Goal: Transaction & Acquisition: Purchase product/service

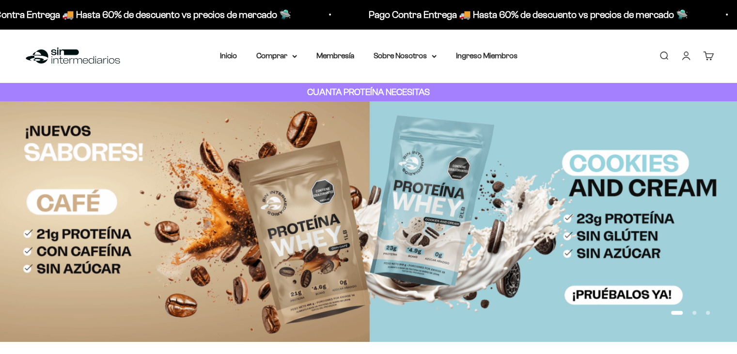
click at [689, 56] on link "Iniciar sesión" at bounding box center [686, 55] width 11 height 11
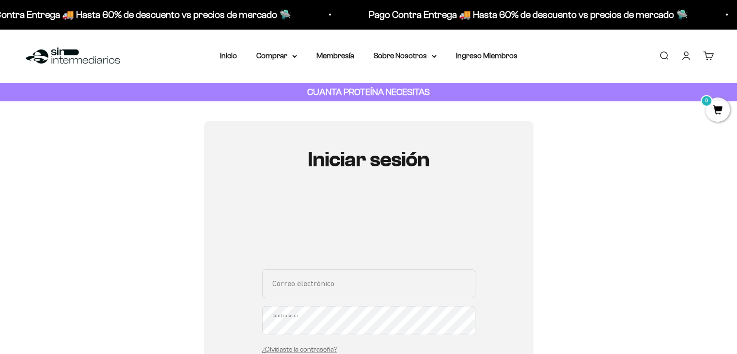
scroll to position [66, 0]
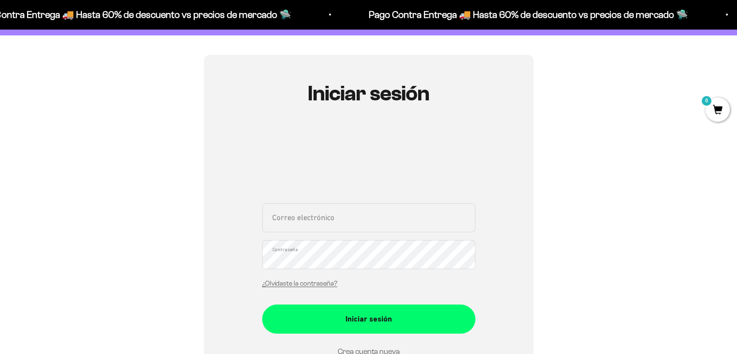
click at [281, 223] on input "Correo electrónico" at bounding box center [368, 217] width 213 height 29
type input "andysanchezxzc@gmail.com"
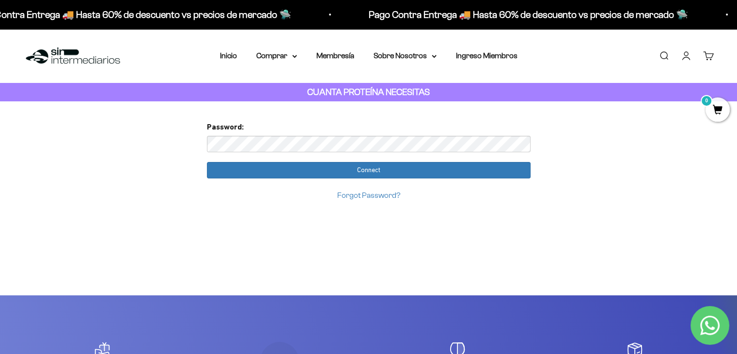
click at [207, 162] on input "Connect" at bounding box center [369, 170] width 324 height 16
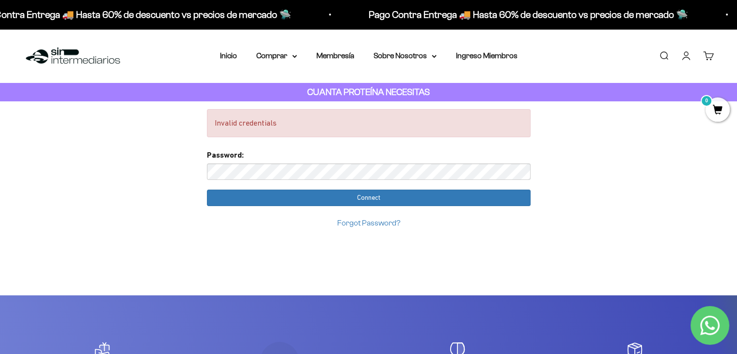
click at [368, 224] on link "Forgot Password?" at bounding box center [368, 223] width 63 height 8
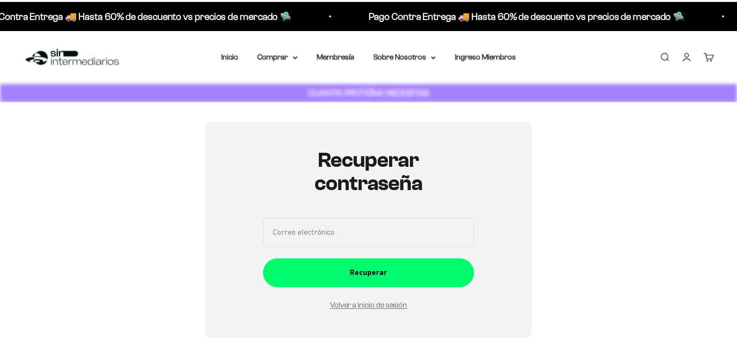
scroll to position [109, 0]
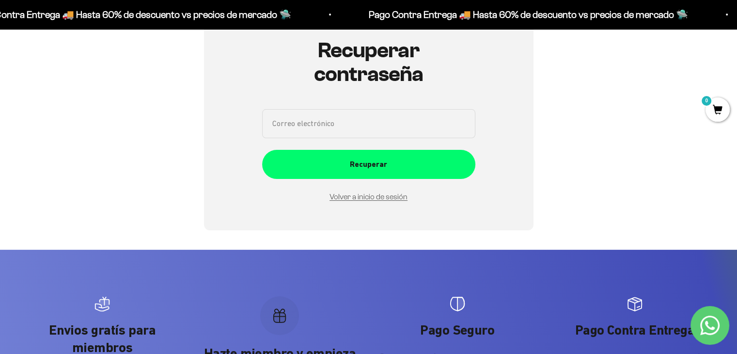
click at [366, 127] on input "Correo electrónico" at bounding box center [368, 123] width 213 height 29
type input "andysanchezxzc@gmail.com"
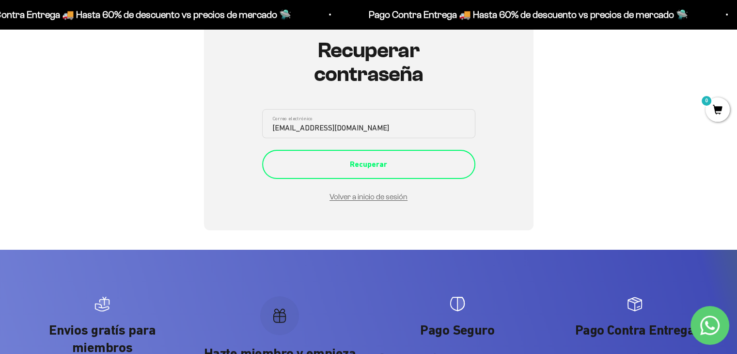
click at [365, 178] on button "Recuperar" at bounding box center [368, 164] width 213 height 29
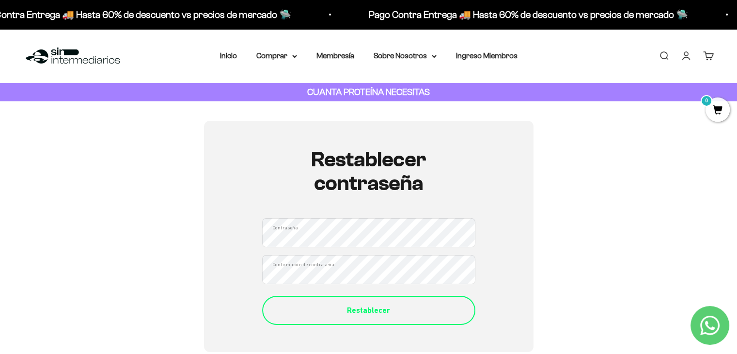
click at [343, 302] on button "Restablecer" at bounding box center [368, 310] width 213 height 29
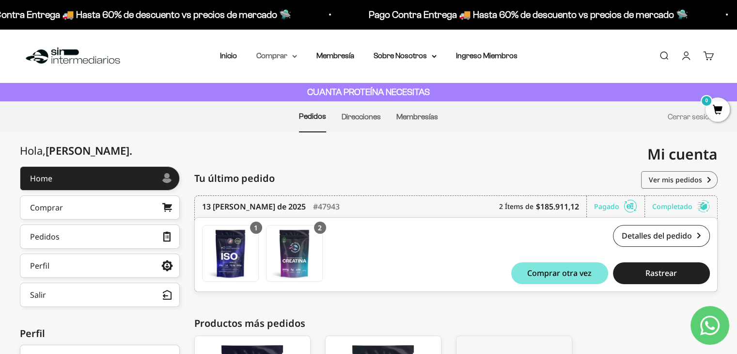
click at [263, 54] on summary "Comprar" at bounding box center [276, 55] width 41 height 13
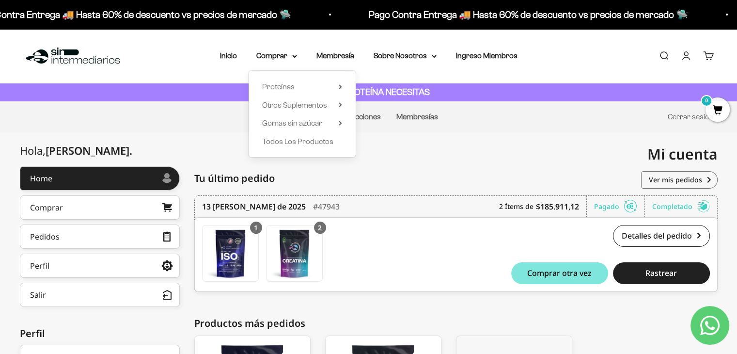
click at [286, 80] on span "Proteínas" at bounding box center [278, 86] width 32 height 13
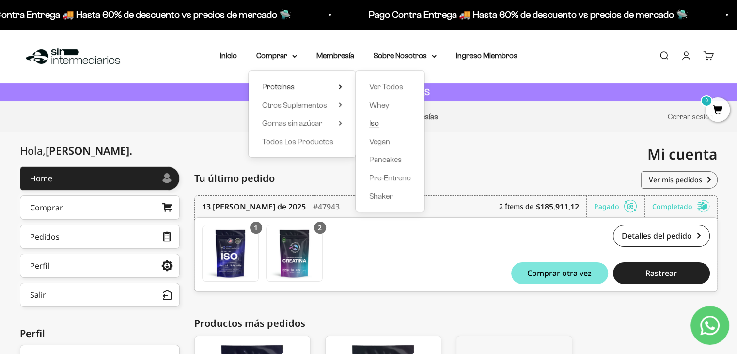
click at [379, 126] on link "Iso" at bounding box center [390, 123] width 42 height 13
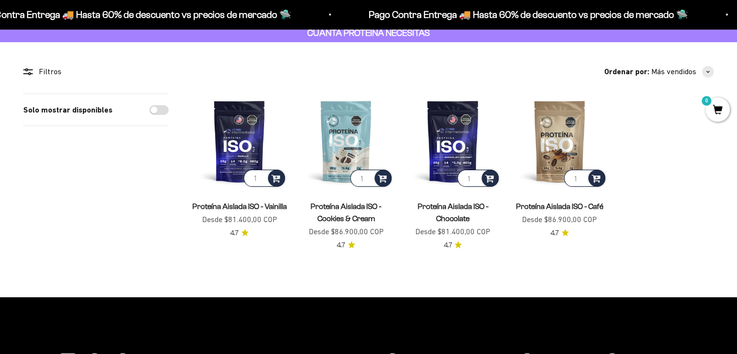
scroll to position [61, 0]
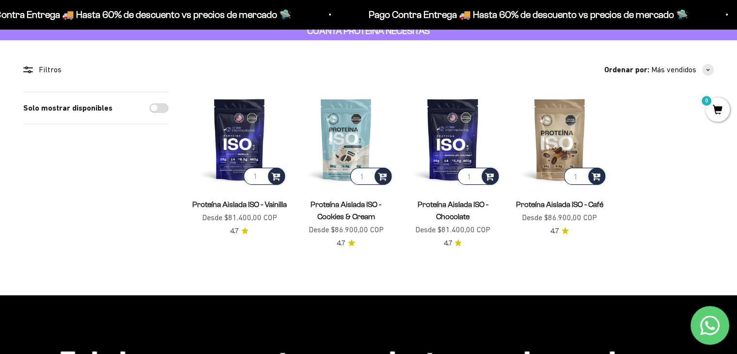
click at [221, 202] on link "Proteína Aislada ISO - Vainilla" at bounding box center [239, 204] width 95 height 8
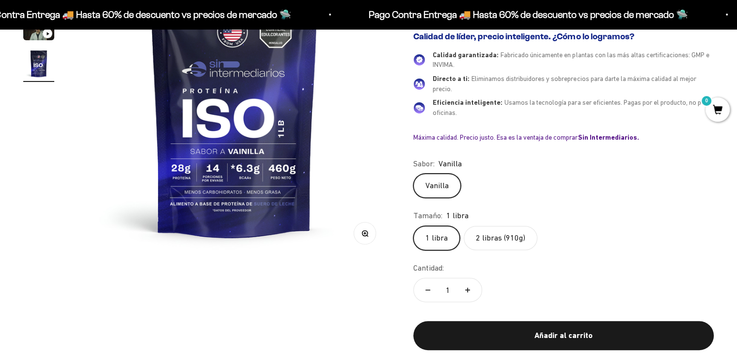
click at [494, 243] on label "2 libras (910g)" at bounding box center [501, 238] width 74 height 24
click at [413, 226] on input "2 libras (910g)" at bounding box center [413, 225] width 0 height 0
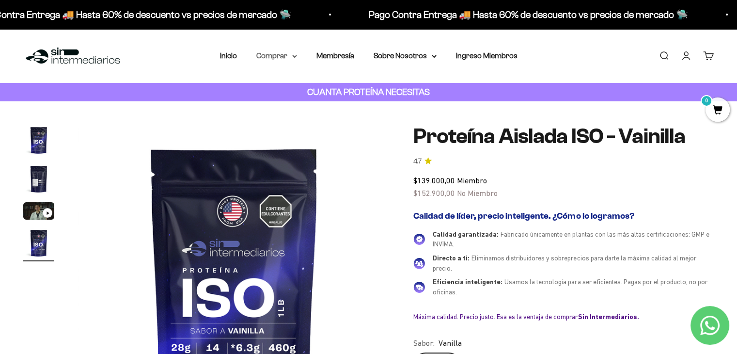
click at [271, 57] on summary "Comprar" at bounding box center [276, 55] width 41 height 13
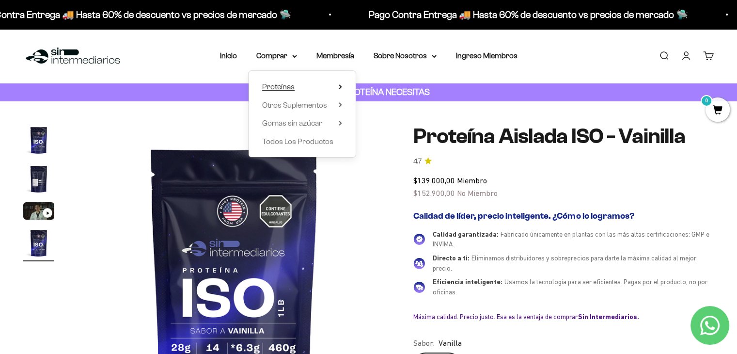
click at [275, 87] on span "Proteínas" at bounding box center [278, 86] width 32 height 8
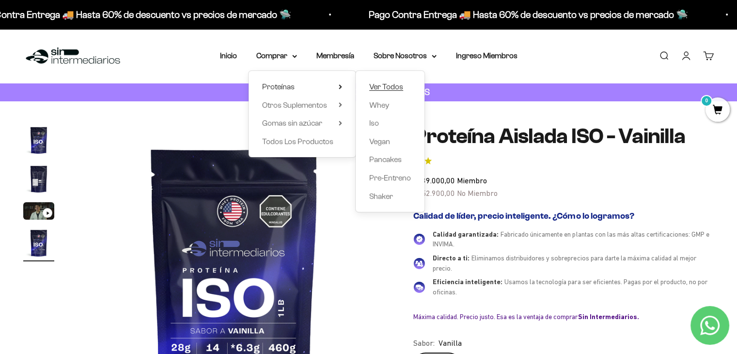
click at [382, 89] on span "Ver Todos" at bounding box center [386, 86] width 34 height 8
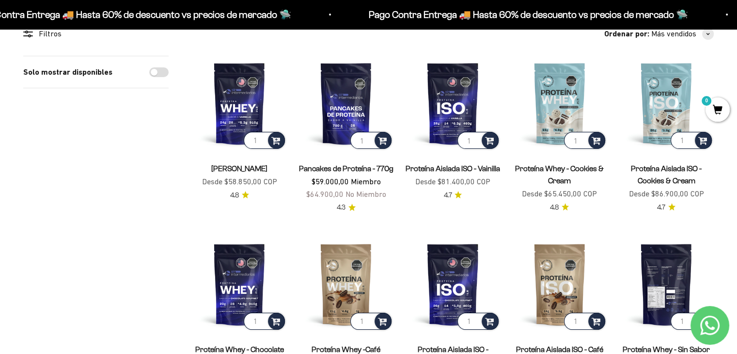
scroll to position [92, 0]
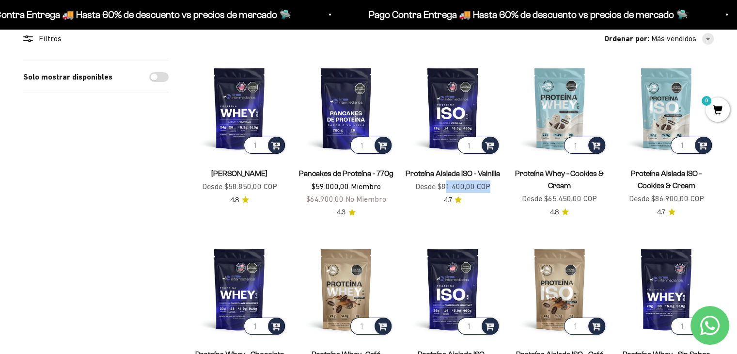
drag, startPoint x: 446, startPoint y: 188, endPoint x: 490, endPoint y: 189, distance: 43.6
click at [490, 189] on sale-price "Precio de oferta Desde $81.400,00 COP" at bounding box center [452, 186] width 75 height 13
drag, startPoint x: 490, startPoint y: 189, endPoint x: 440, endPoint y: 191, distance: 49.5
click at [440, 191] on sale-price "Precio de oferta Desde $81.400,00 COP" at bounding box center [452, 186] width 75 height 13
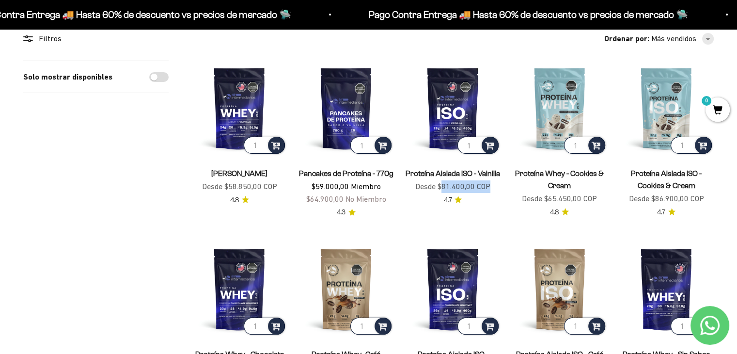
click at [440, 191] on sale-price "Precio de oferta Desde $81.400,00 COP" at bounding box center [452, 186] width 75 height 13
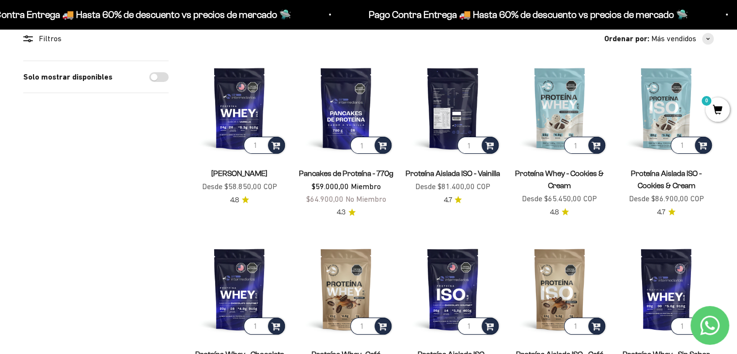
click at [449, 120] on img at bounding box center [452, 108] width 95 height 95
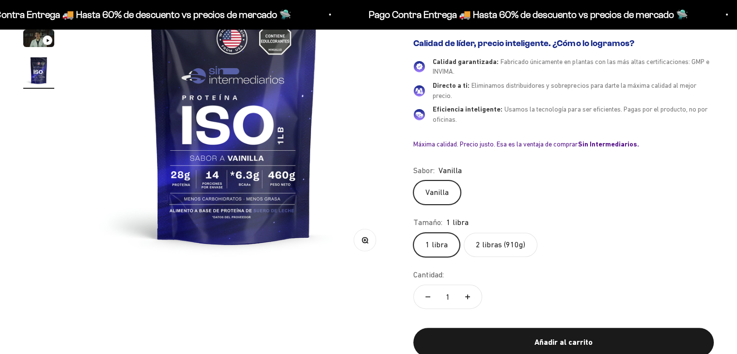
scroll to position [0, 973]
click at [494, 248] on label "2 libras (910g)" at bounding box center [501, 245] width 74 height 24
click at [413, 233] on input "2 libras (910g)" at bounding box center [413, 232] width 0 height 0
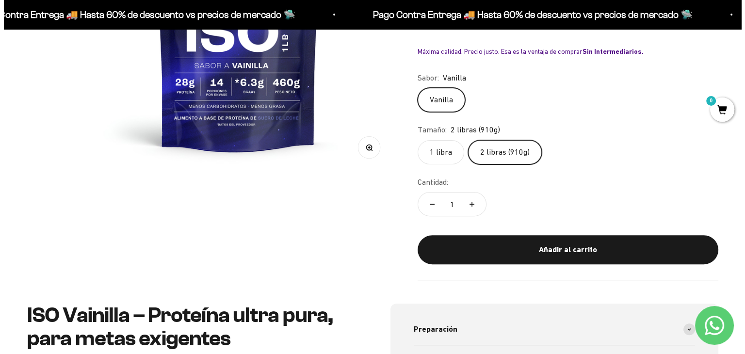
scroll to position [266, 0]
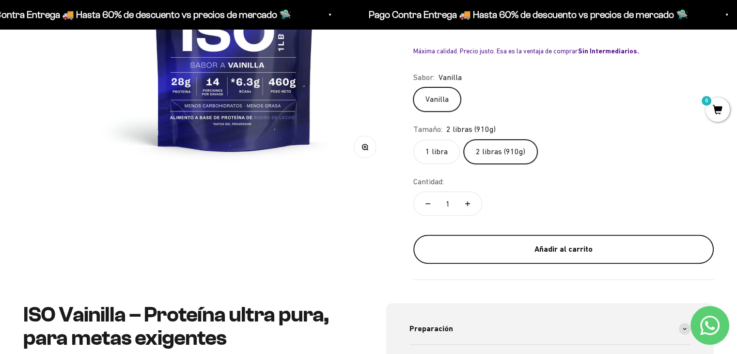
click at [547, 253] on div "Añadir al carrito" at bounding box center [564, 249] width 262 height 13
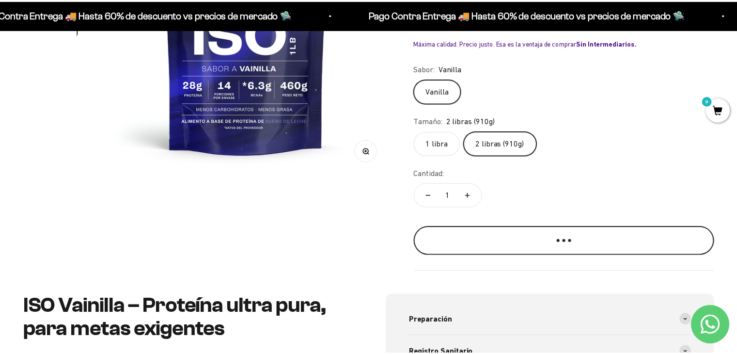
scroll to position [0, 985]
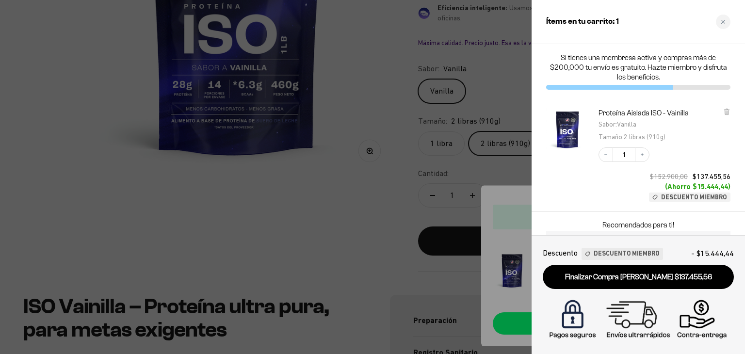
click at [496, 135] on div at bounding box center [372, 177] width 745 height 354
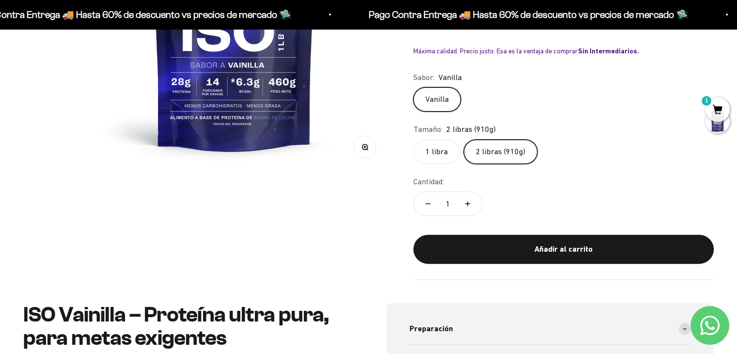
scroll to position [0, 0]
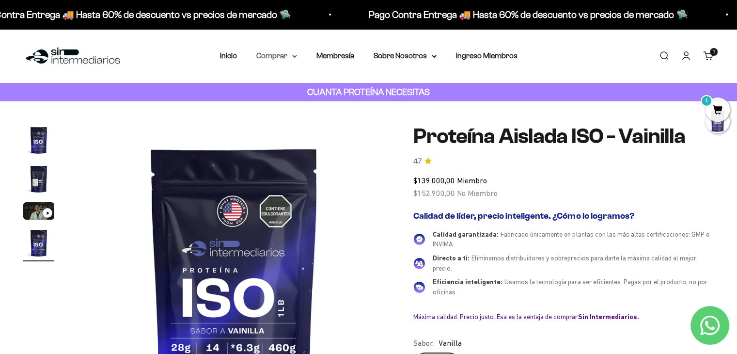
click at [285, 56] on summary "Comprar" at bounding box center [276, 55] width 41 height 13
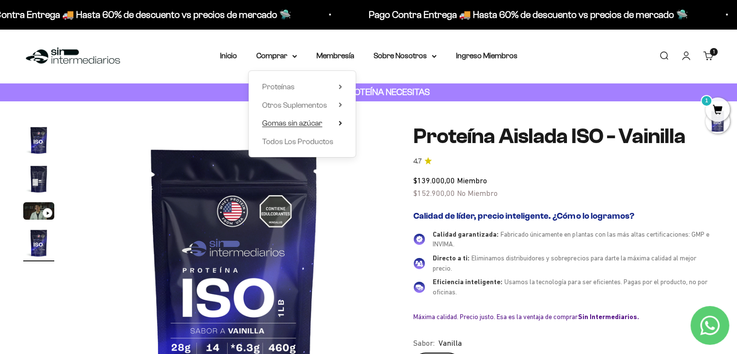
click at [308, 123] on span "Gomas sin azúcar" at bounding box center [292, 123] width 60 height 8
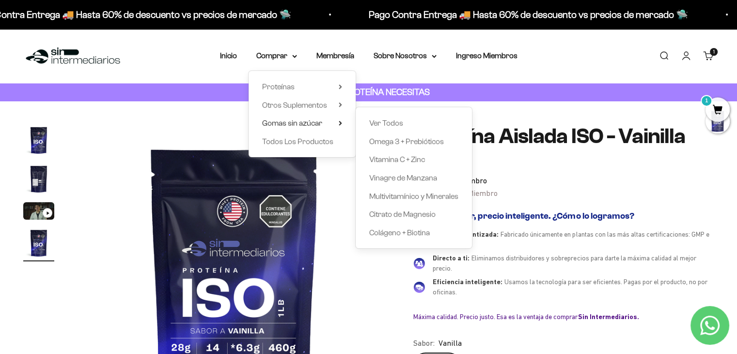
click at [367, 122] on div "Ver Todos Omega 3 + Prebióticos Vitamina C + Zinc Vinagre de Manzana Multivitam…" at bounding box center [414, 177] width 116 height 141
click at [377, 123] on span "Ver Todos" at bounding box center [386, 123] width 34 height 8
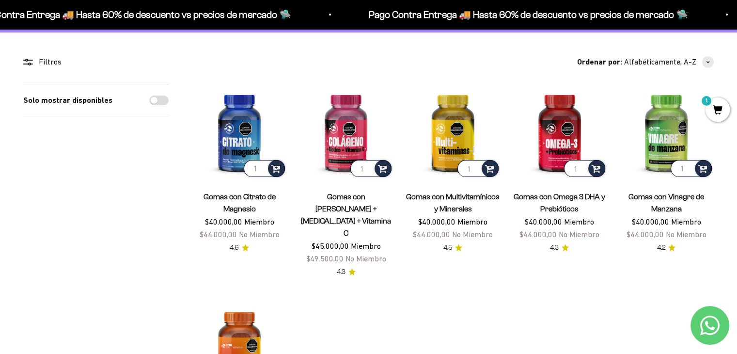
scroll to position [68, 0]
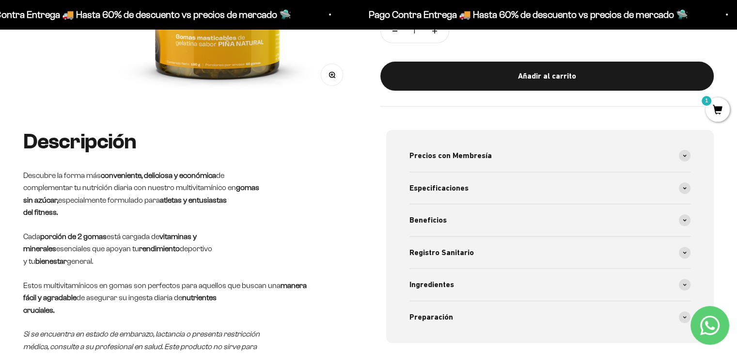
scroll to position [309, 0]
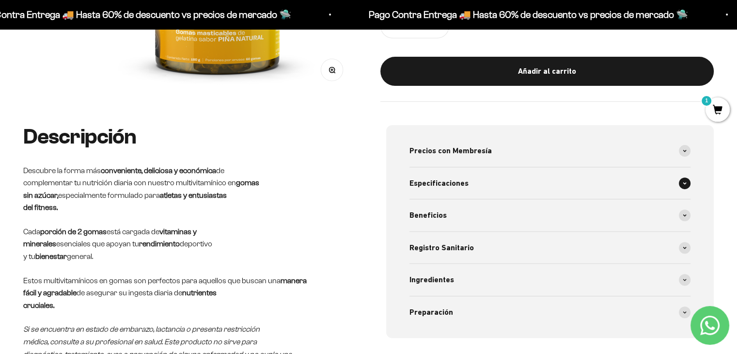
click at [475, 187] on div "Especificaciones" at bounding box center [551, 183] width 282 height 32
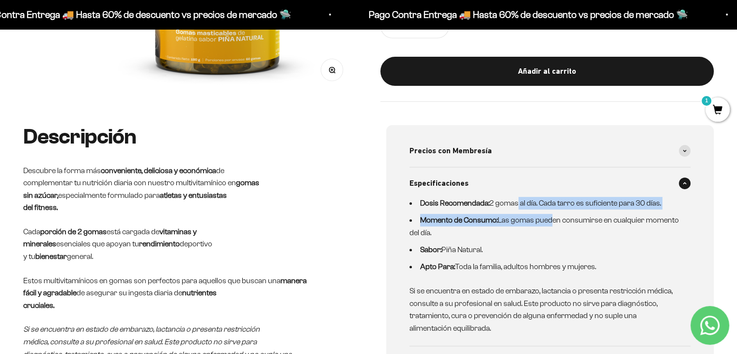
drag, startPoint x: 515, startPoint y: 197, endPoint x: 547, endPoint y: 220, distance: 38.9
click at [547, 220] on ul "Dosis Recomendada: 2 gomas al día. Cada tarro es suficiente para 30 días. Momen…" at bounding box center [545, 235] width 270 height 76
click at [547, 220] on li "Momento de Consumo: Las gomas pueden consumirse en cualquier momento del día." at bounding box center [545, 226] width 270 height 25
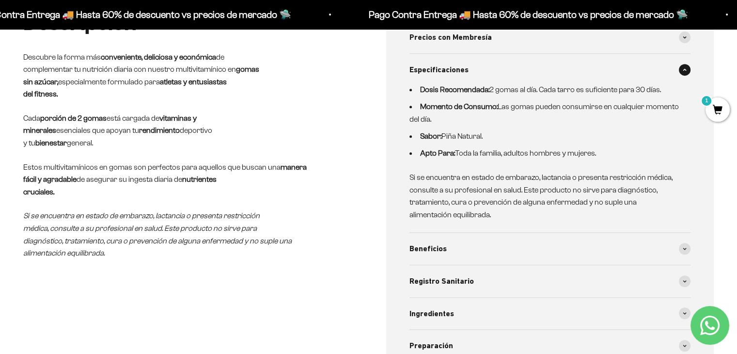
scroll to position [424, 0]
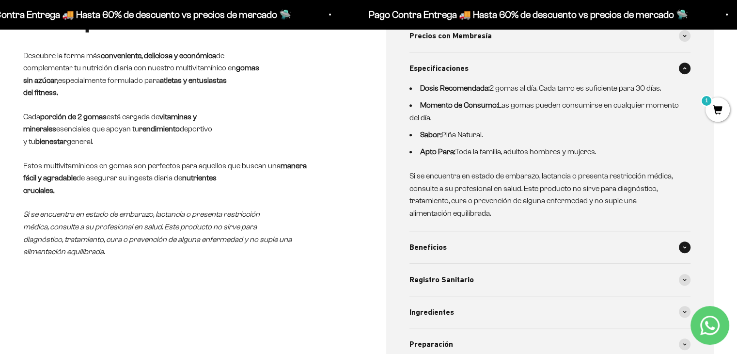
click at [502, 257] on div "Beneficios" at bounding box center [551, 247] width 282 height 32
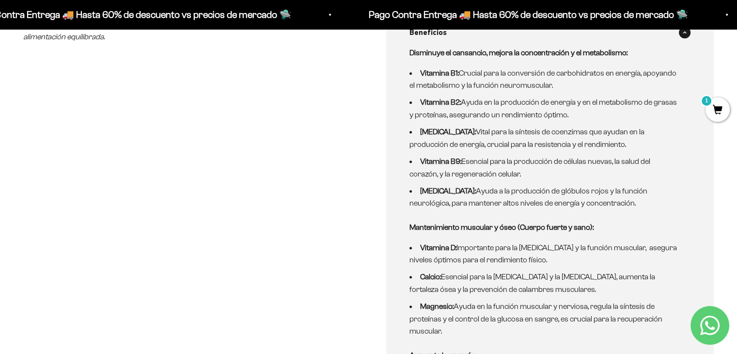
scroll to position [639, 0]
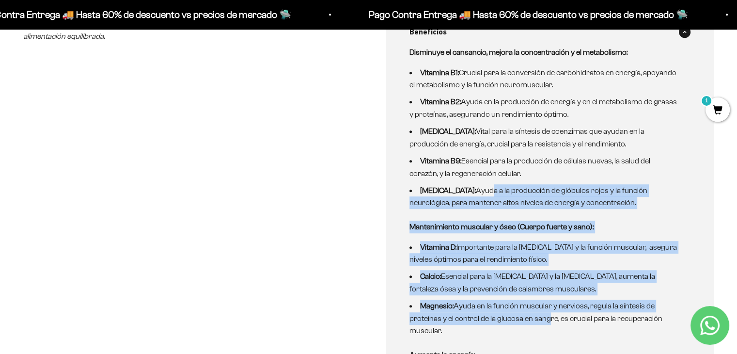
drag, startPoint x: 477, startPoint y: 185, endPoint x: 544, endPoint y: 317, distance: 147.8
click at [544, 317] on div "Disminuye el cansancio, mejora la concentración y el metabolismo: Vitamina B1: …" at bounding box center [545, 248] width 270 height 404
click at [544, 317] on li "Magnesio: Ayuda en la función muscular y nerviosa, regula la síntesis de proteí…" at bounding box center [545, 318] width 270 height 37
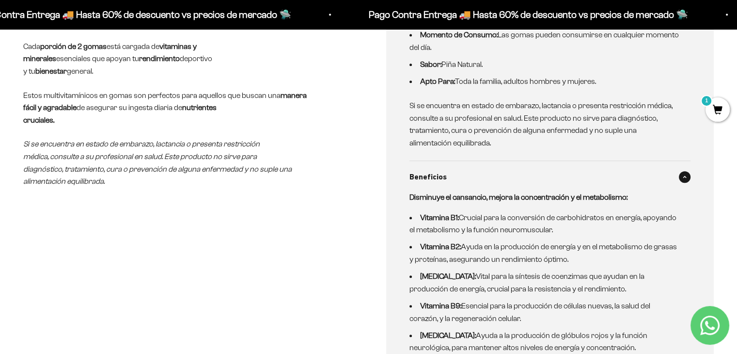
scroll to position [489, 0]
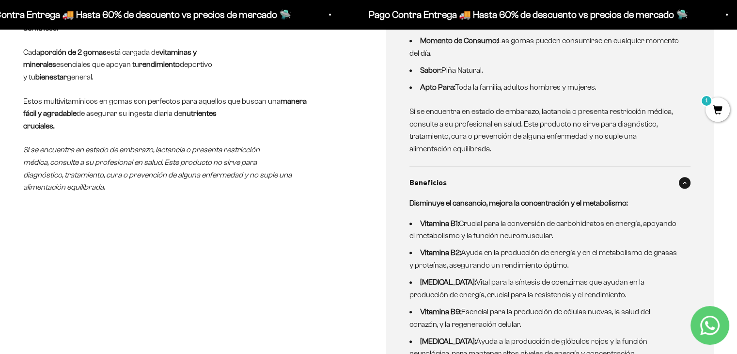
click at [688, 179] on span at bounding box center [685, 183] width 12 height 12
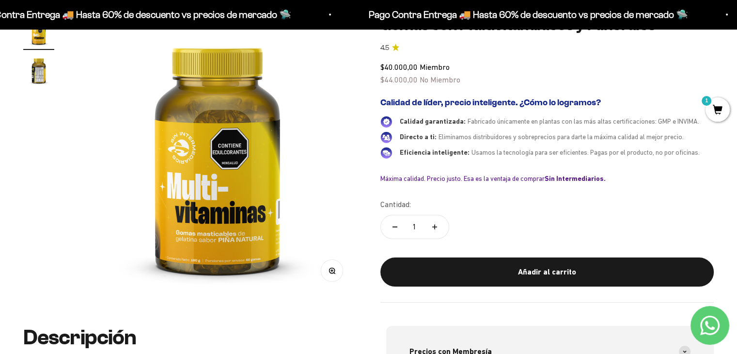
scroll to position [0, 0]
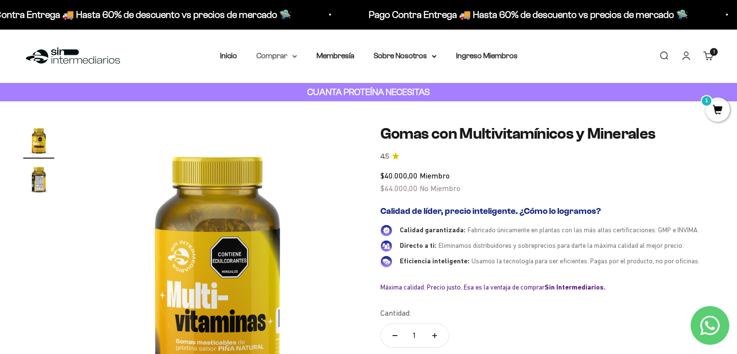
click at [278, 51] on summary "Comprar" at bounding box center [276, 55] width 41 height 13
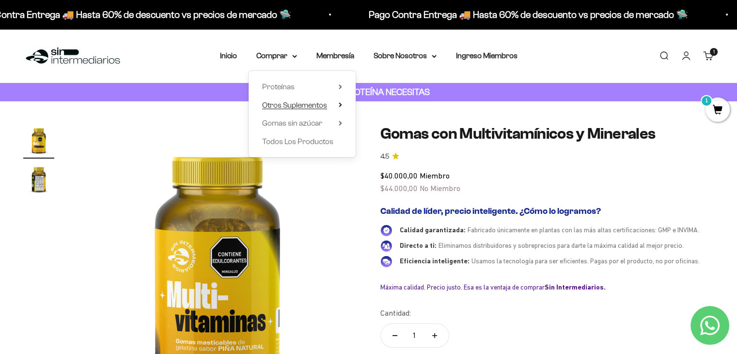
click at [335, 103] on summary "Otros Suplementos" at bounding box center [302, 105] width 80 height 13
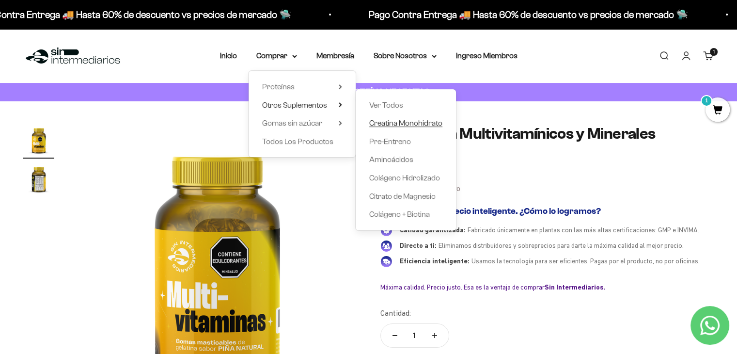
click at [413, 126] on span "Creatina Monohidrato" at bounding box center [405, 123] width 73 height 8
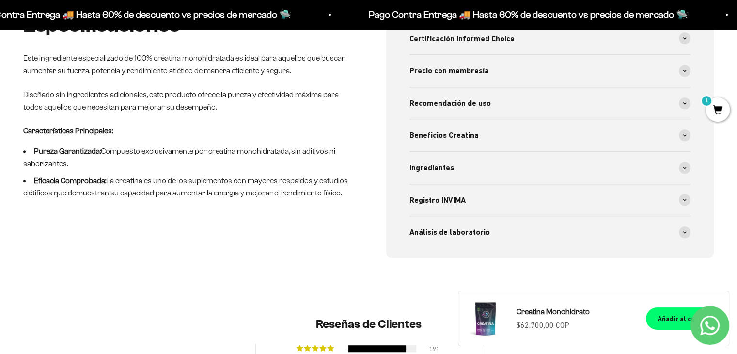
scroll to position [452, 0]
click at [473, 233] on span "Análisis de laboratorio" at bounding box center [450, 231] width 80 height 13
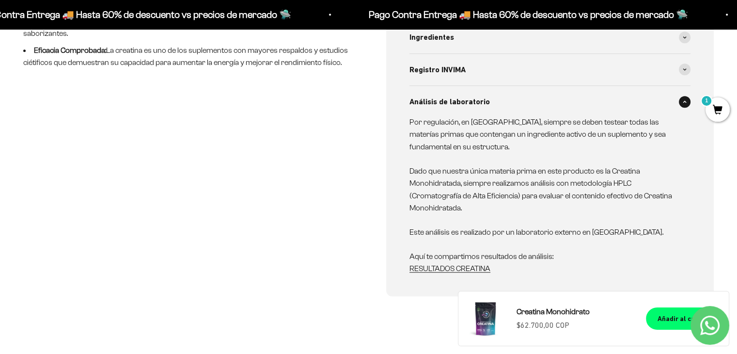
scroll to position [583, 0]
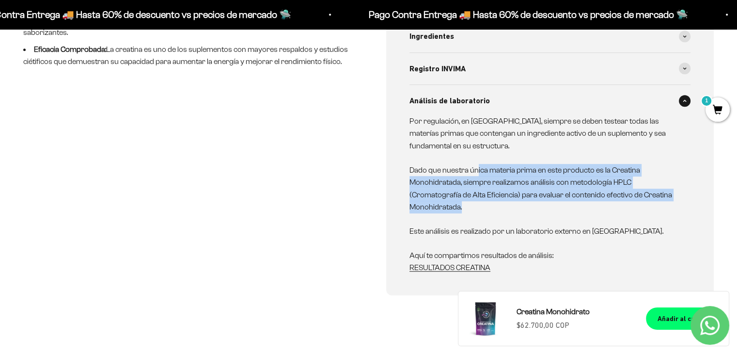
drag, startPoint x: 478, startPoint y: 168, endPoint x: 626, endPoint y: 209, distance: 153.5
click at [626, 209] on p "Dado que nuestra única materia prima en este producto es la Creatina Monohidrat…" at bounding box center [545, 188] width 270 height 49
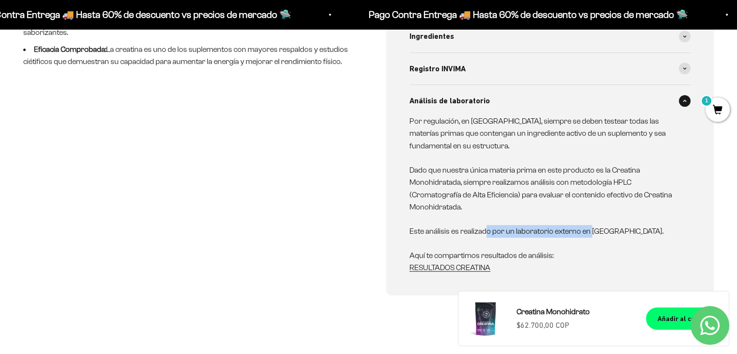
drag, startPoint x: 484, startPoint y: 229, endPoint x: 591, endPoint y: 234, distance: 106.7
click at [591, 234] on p "Este análisis es realizado por un laboratorio externo en [GEOGRAPHIC_DATA]." at bounding box center [545, 231] width 270 height 13
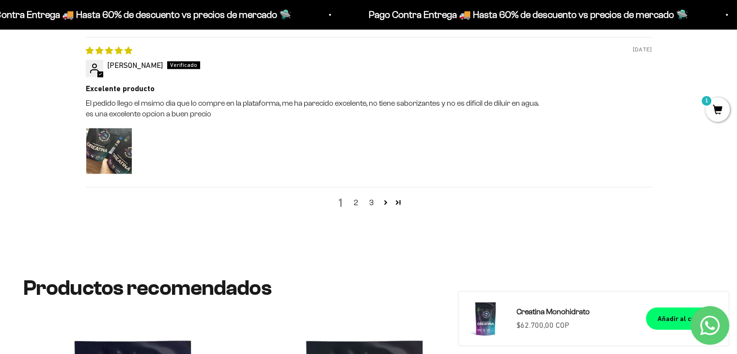
scroll to position [1405, 0]
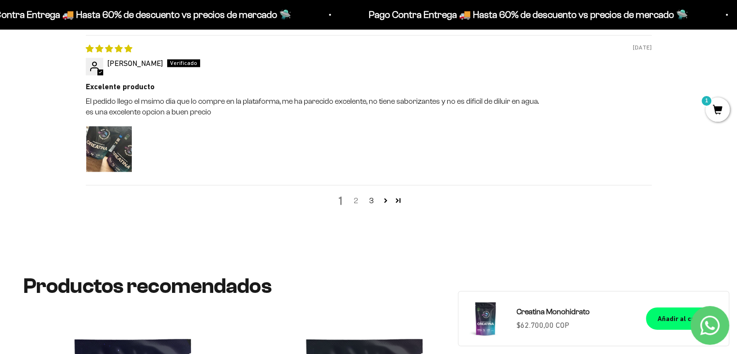
click at [357, 204] on link "2" at bounding box center [357, 201] width 16 height 12
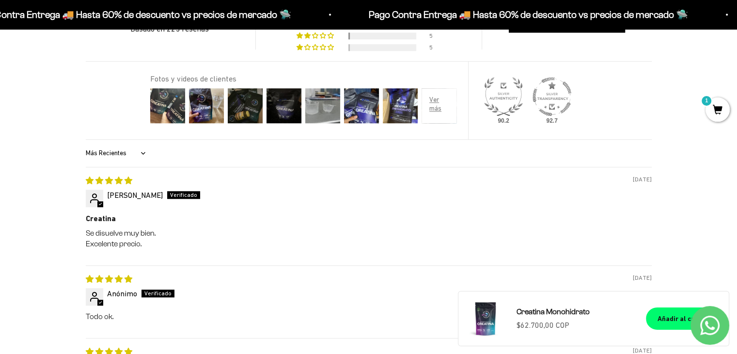
scroll to position [790, 0]
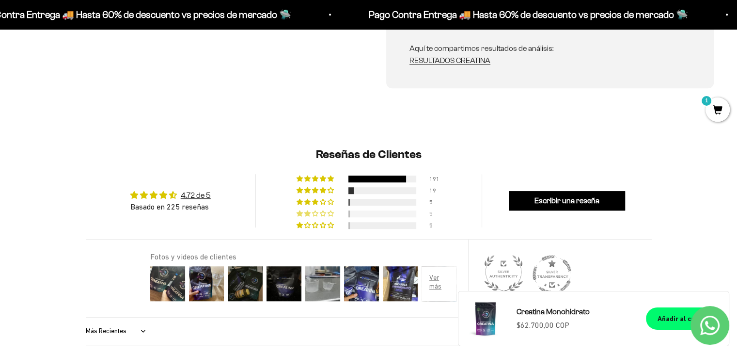
click at [328, 216] on div "2% (5) reviews with 2 star rating" at bounding box center [316, 213] width 39 height 7
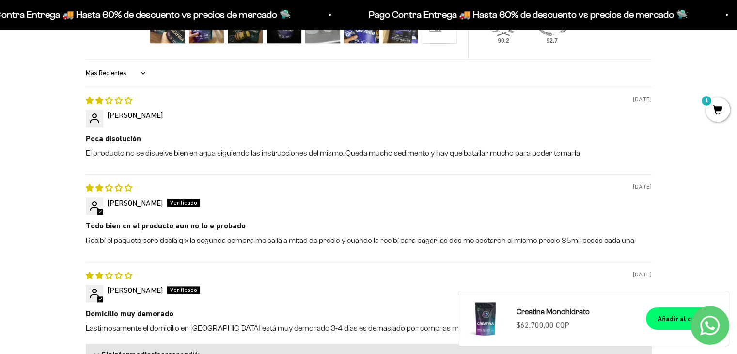
scroll to position [1066, 0]
click at [274, 151] on p "El producto no se disuelve bien en agua siguiendo las instrucciones del mismo. …" at bounding box center [369, 153] width 566 height 11
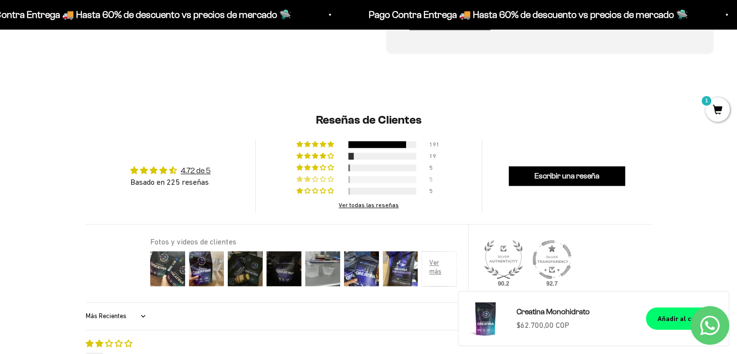
scroll to position [797, 0]
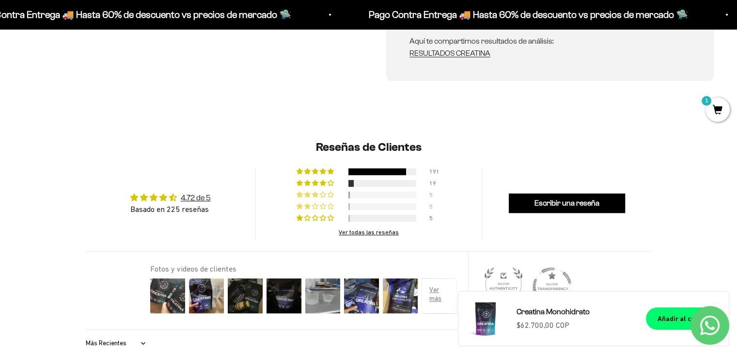
click at [347, 194] on div "5" at bounding box center [369, 193] width 144 height 7
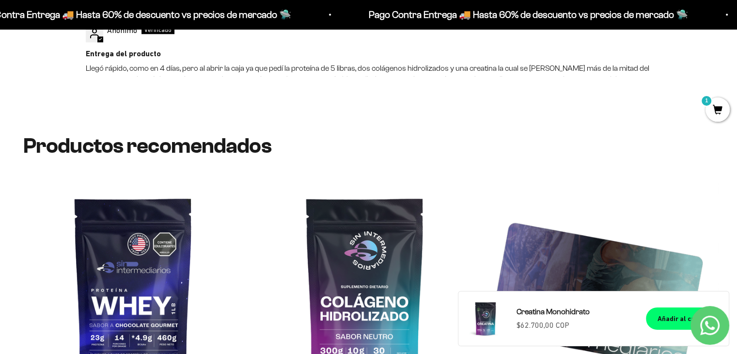
scroll to position [1152, 0]
